Goal: Task Accomplishment & Management: Use online tool/utility

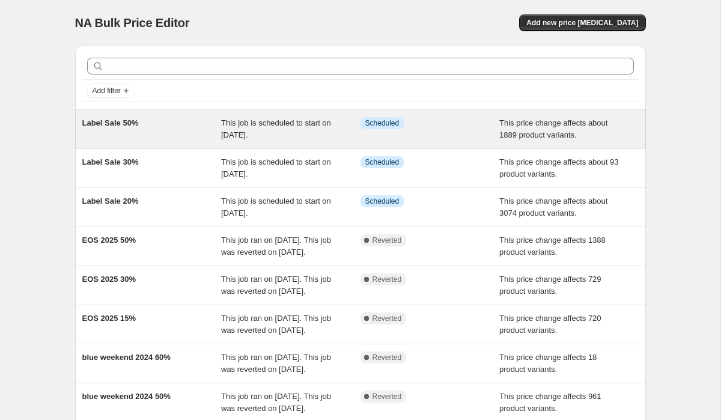
click at [125, 126] on span "Label Sale 50%" at bounding box center [110, 122] width 56 height 9
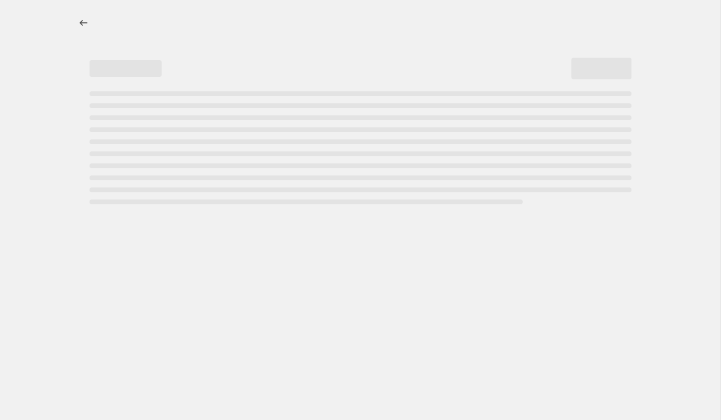
select select "pcap"
select select "no_change"
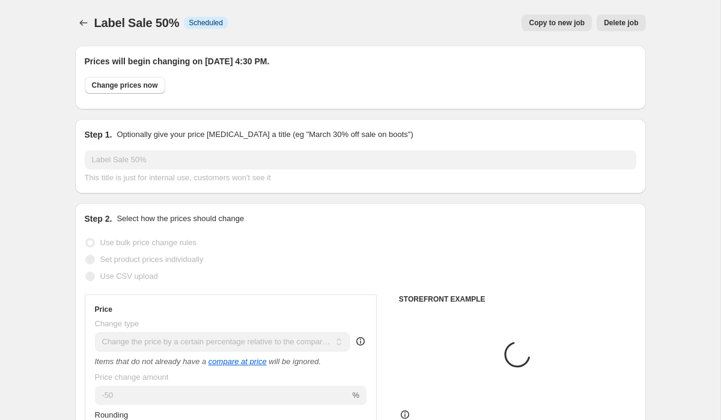
select select "collection"
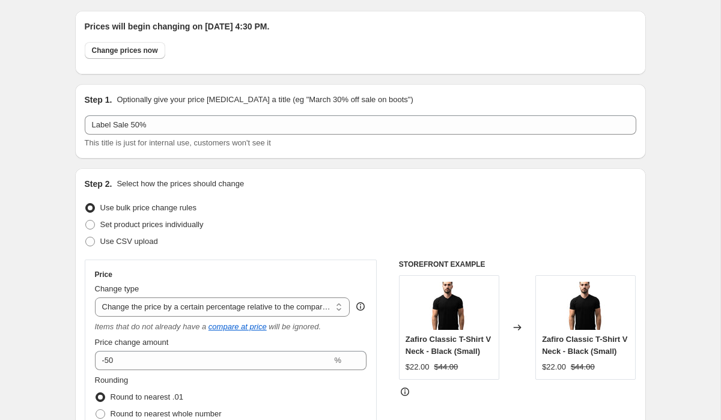
scroll to position [41, 0]
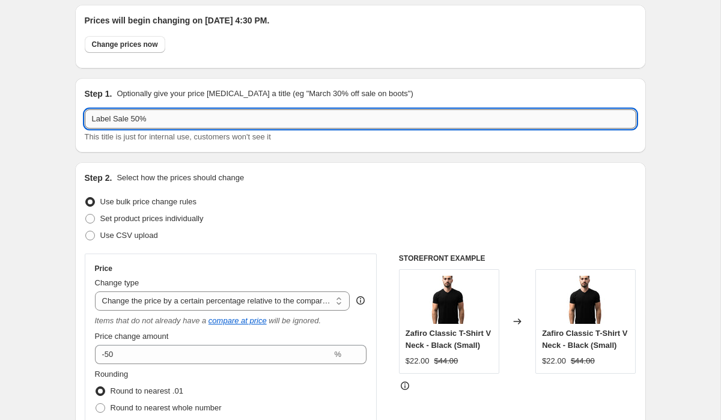
click at [108, 123] on input "Label Sale 50%" at bounding box center [360, 118] width 551 height 19
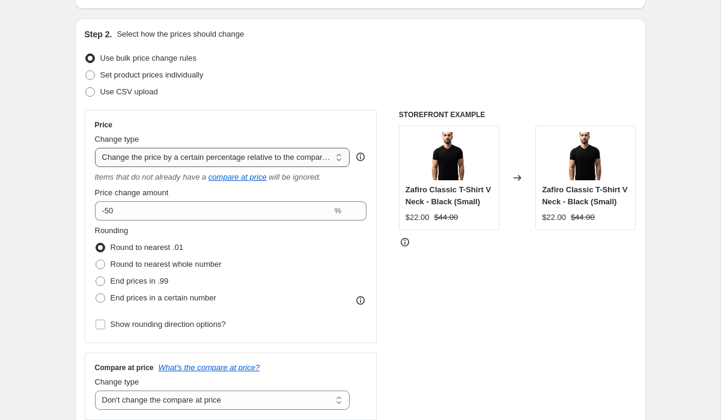
scroll to position [198, 0]
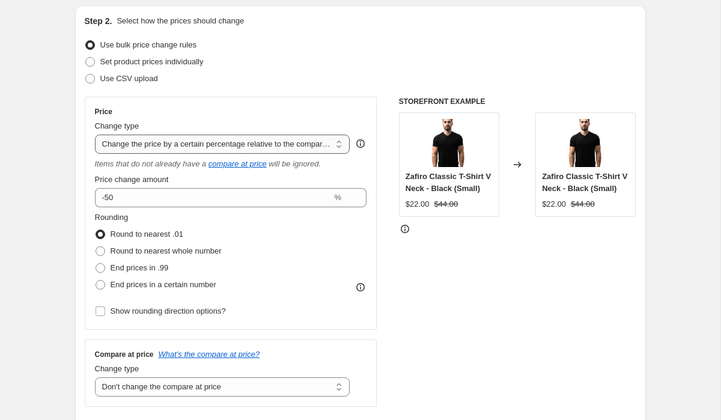
type input "Labor Sale 50%"
click at [262, 144] on select "Change the price to a certain amount Change the price by a certain amount Chang…" at bounding box center [222, 144] width 255 height 19
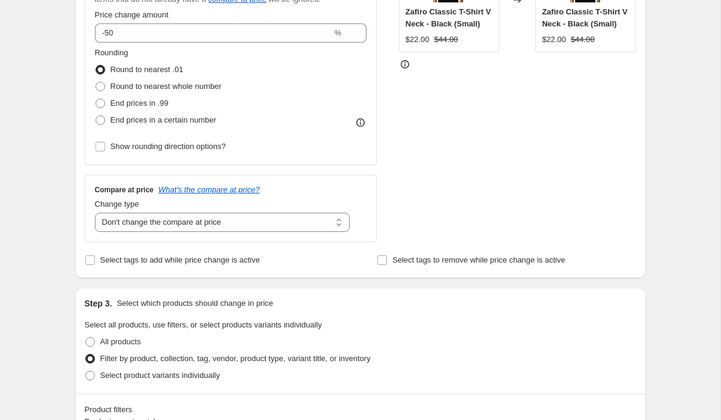
scroll to position [366, 0]
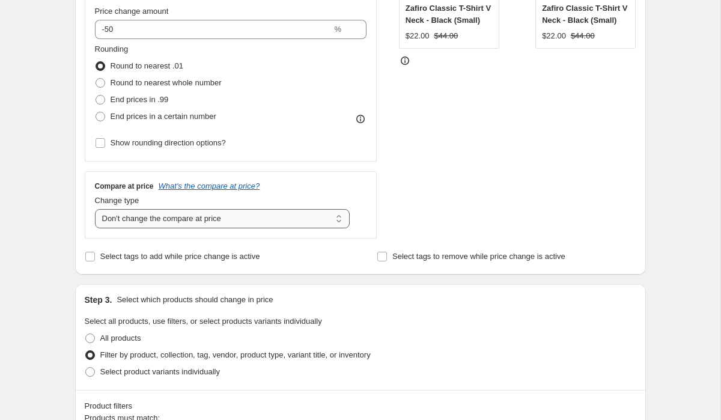
click at [274, 217] on select "Change the compare at price to the current price (sale) Change the compare at p…" at bounding box center [222, 218] width 255 height 19
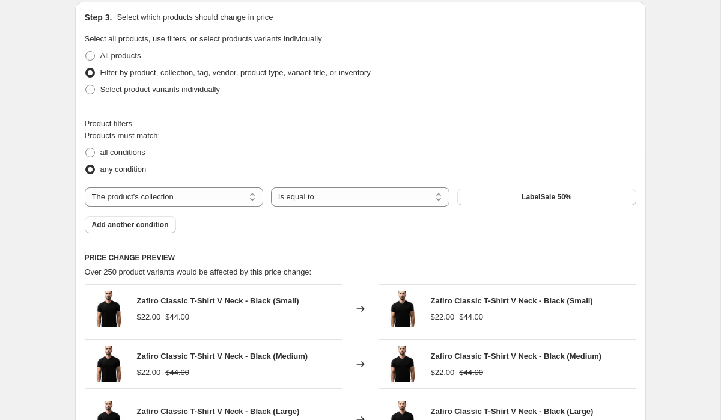
scroll to position [650, 0]
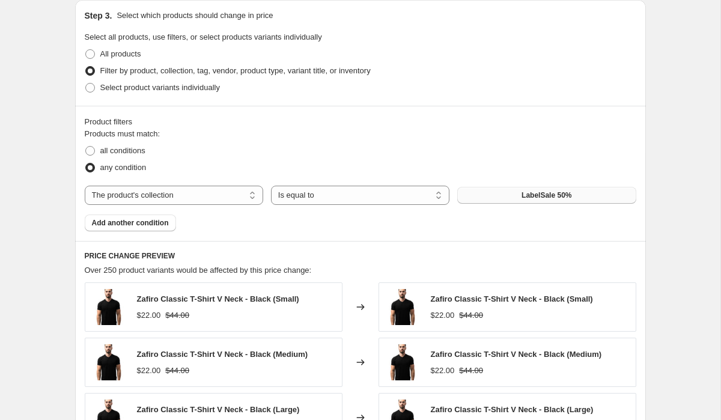
click at [546, 199] on span "LabelSale 50%" at bounding box center [546, 195] width 50 height 10
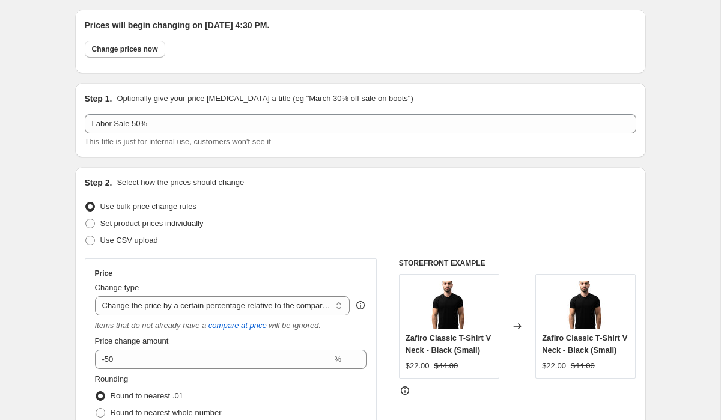
scroll to position [0, 0]
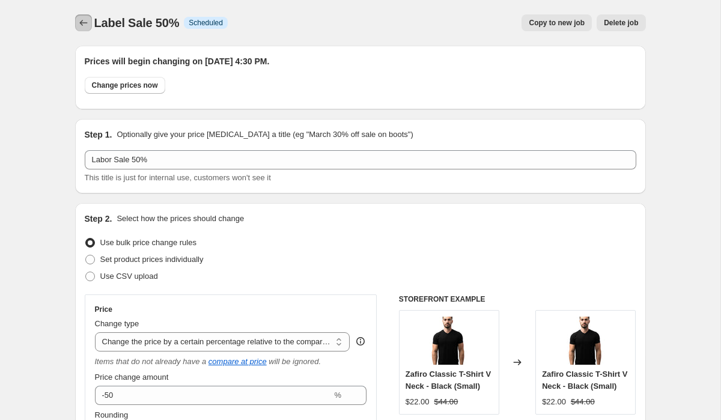
click at [83, 21] on icon "Price change jobs" at bounding box center [83, 23] width 12 height 12
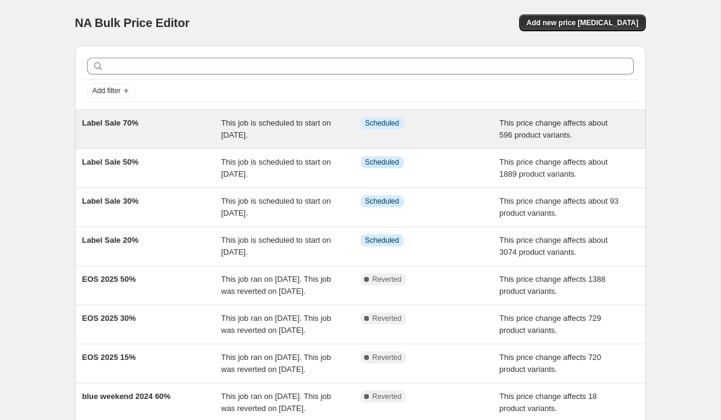
click at [514, 145] on div "Label Sale 70% This job is scheduled to start on August 29, 2025. Info Schedule…" at bounding box center [360, 129] width 571 height 38
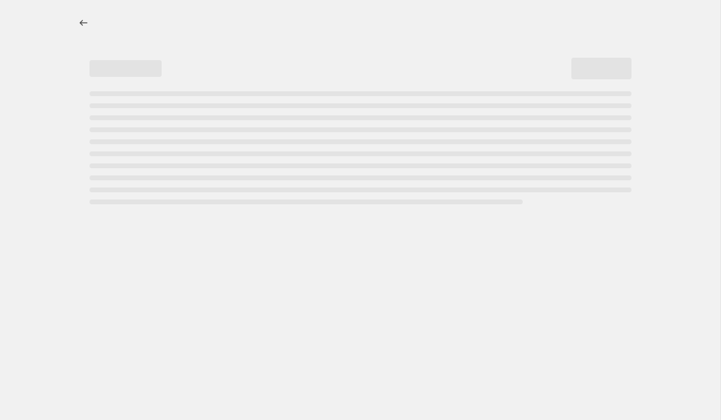
select select "pcap"
select select "no_change"
select select "collection"
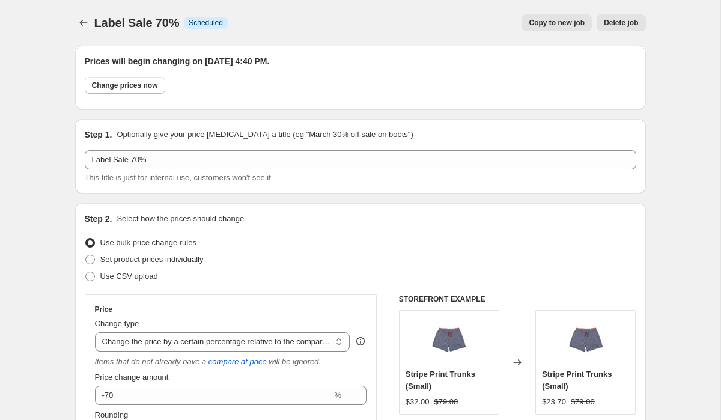
click at [247, 59] on h2 "Prices will begin changing on [DATE] 4:40 PM." at bounding box center [360, 61] width 551 height 12
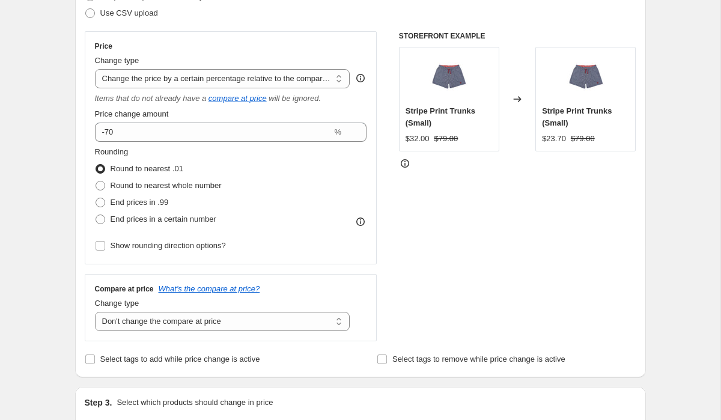
scroll to position [270, 0]
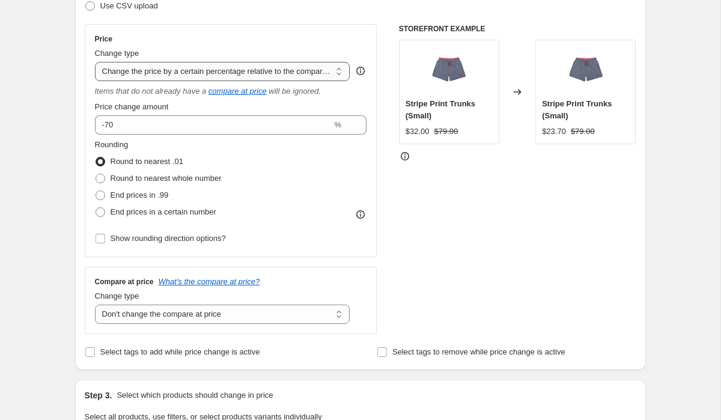
click at [270, 70] on select "Change the price to a certain amount Change the price by a certain amount Chang…" at bounding box center [222, 71] width 255 height 19
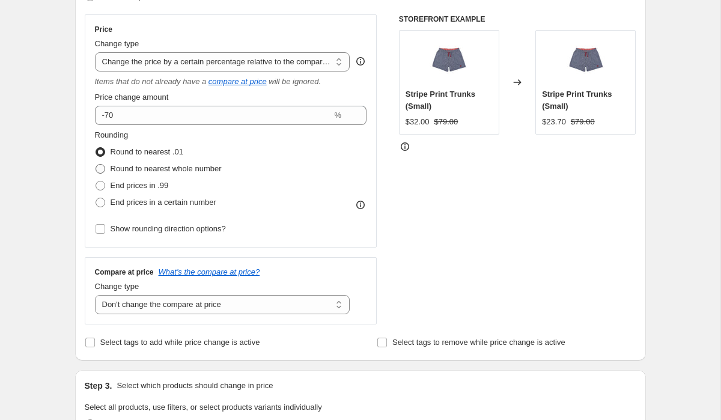
scroll to position [214, 0]
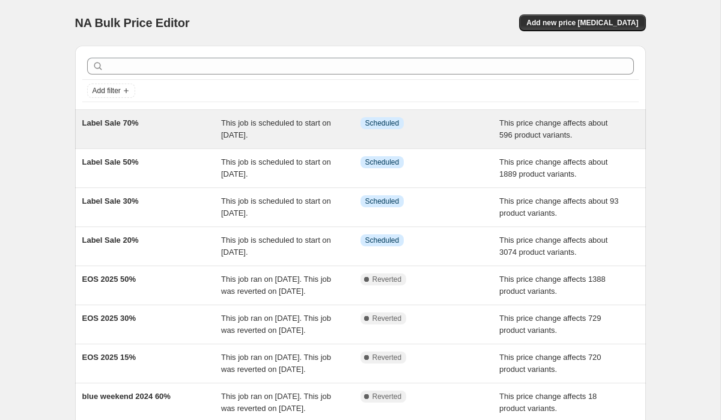
click at [117, 127] on span "Label Sale 70%" at bounding box center [110, 122] width 56 height 9
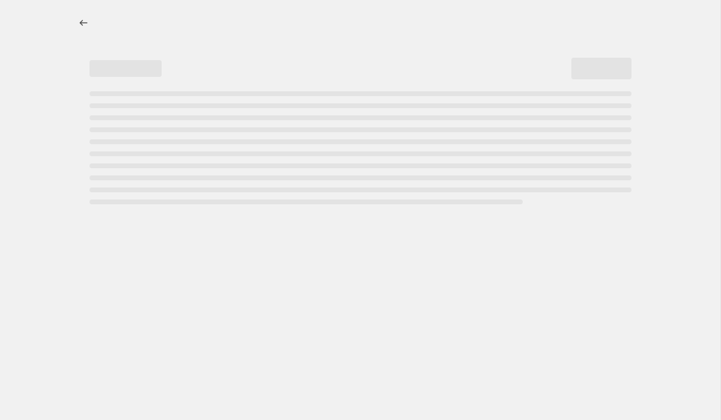
select select "pcap"
select select "no_change"
select select "collection"
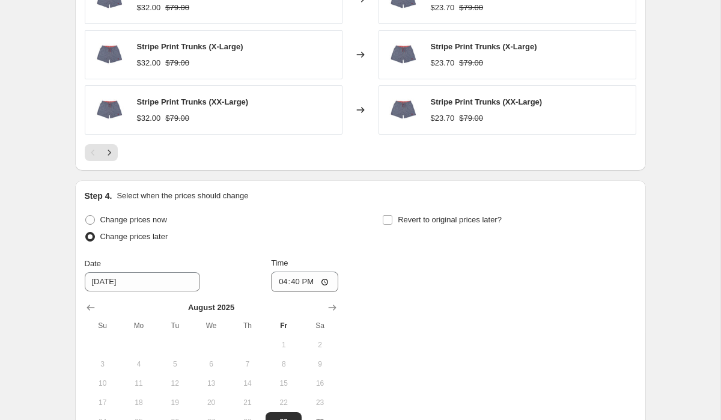
scroll to position [1229, 0]
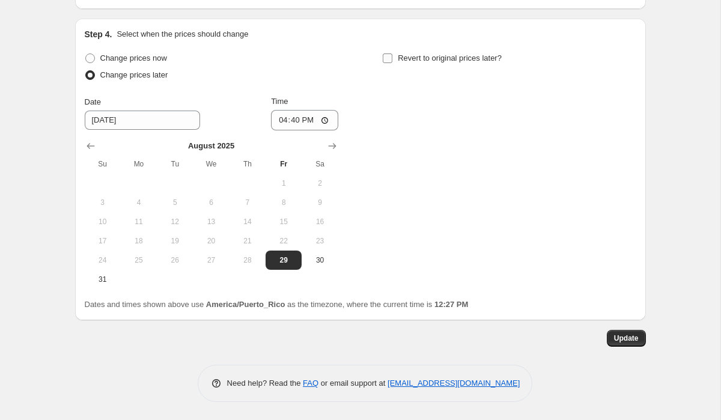
click at [389, 59] on input "Revert to original prices later?" at bounding box center [388, 58] width 10 height 10
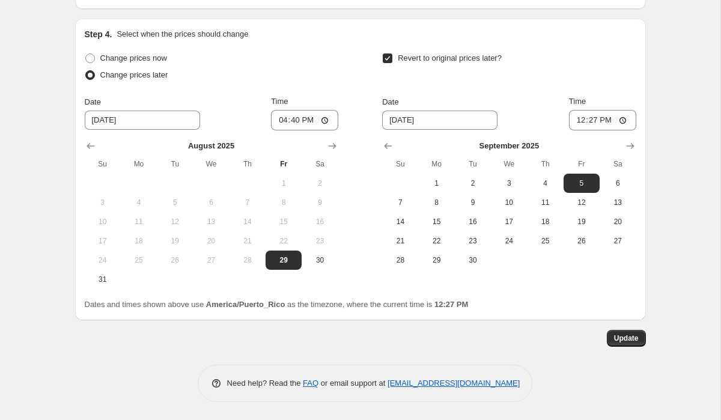
click at [392, 61] on input "Revert to original prices later?" at bounding box center [388, 58] width 10 height 10
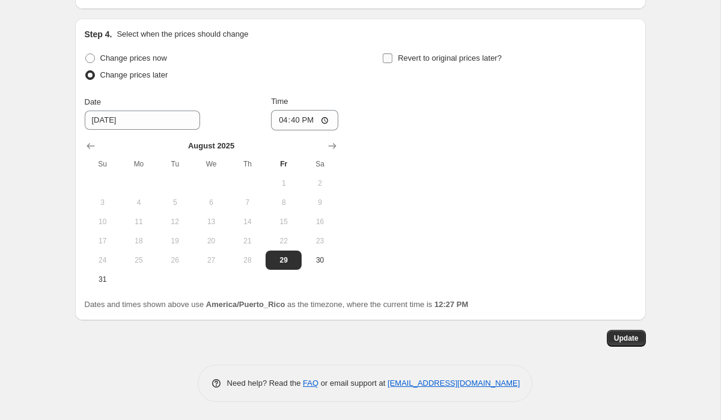
click at [387, 57] on input "Revert to original prices later?" at bounding box center [388, 58] width 10 height 10
checkbox input "true"
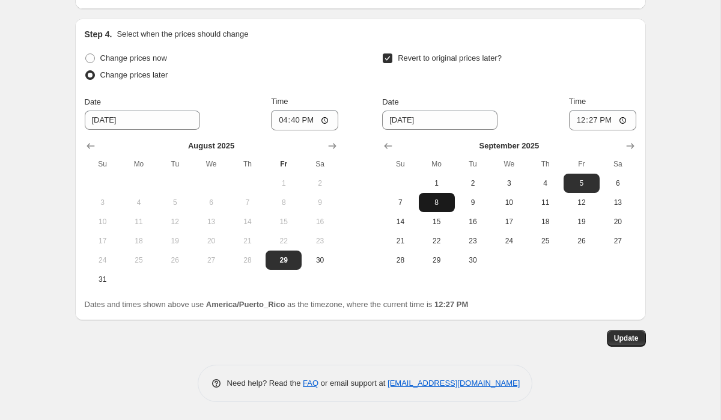
click at [437, 204] on span "8" at bounding box center [436, 203] width 26 height 10
type input "[DATE]"
click at [615, 121] on input "12:27" at bounding box center [602, 120] width 67 height 20
click at [623, 121] on input "12:27" at bounding box center [602, 120] width 67 height 20
click at [591, 80] on div "Revert to original prices later?" at bounding box center [508, 68] width 253 height 36
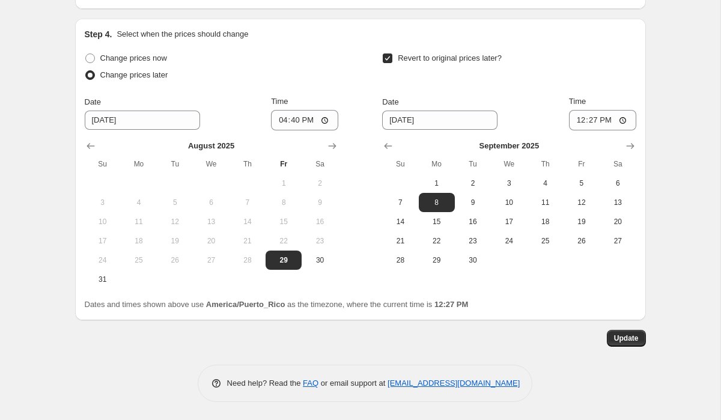
click at [392, 60] on input "Revert to original prices later?" at bounding box center [388, 58] width 10 height 10
checkbox input "false"
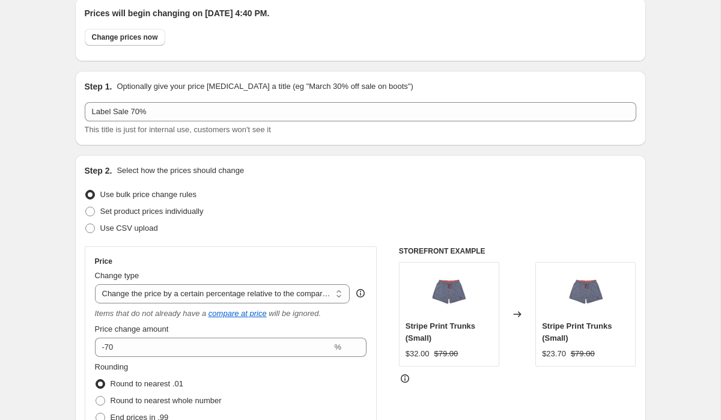
scroll to position [0, 0]
